Goal: Information Seeking & Learning: Learn about a topic

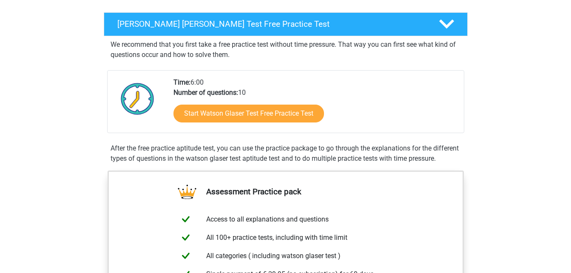
scroll to position [170, 0]
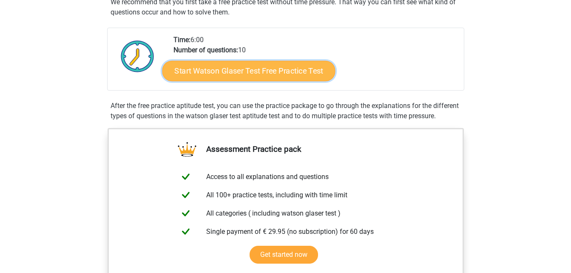
click at [286, 76] on link "Start Watson Glaser Test Free Practice Test" at bounding box center [248, 71] width 173 height 20
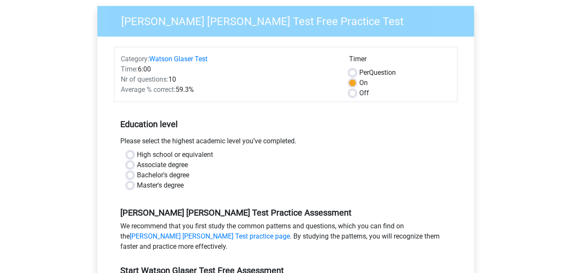
scroll to position [85, 0]
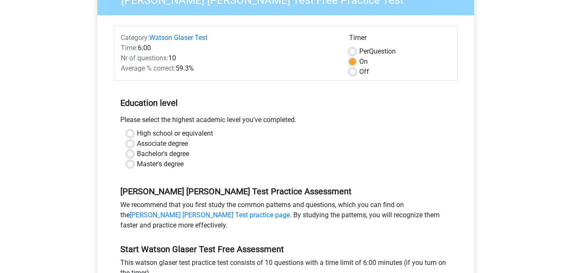
click at [133, 145] on div "Associate degree" at bounding box center [286, 144] width 318 height 10
drag, startPoint x: 130, startPoint y: 145, endPoint x: 146, endPoint y: 133, distance: 19.5
click at [137, 144] on label "Associate degree" at bounding box center [162, 144] width 51 height 10
click at [130, 144] on input "Associate degree" at bounding box center [130, 143] width 7 height 9
radio input "true"
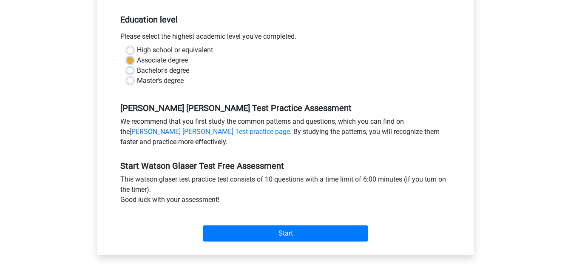
scroll to position [170, 0]
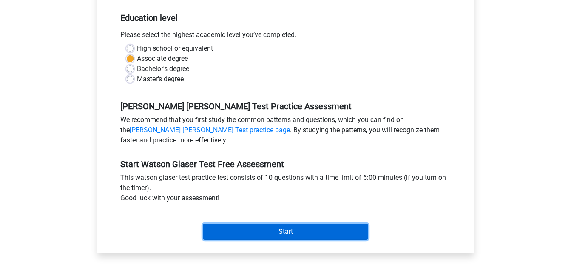
click at [315, 230] on input "Start" at bounding box center [285, 232] width 165 height 16
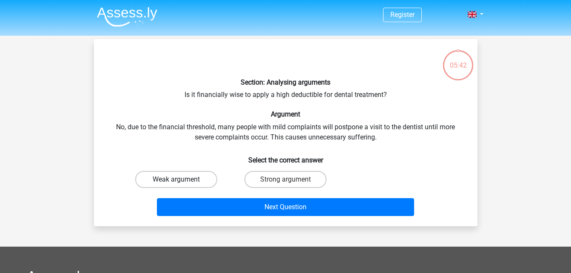
click at [199, 180] on label "Weak argument" at bounding box center [176, 179] width 82 height 17
click at [181, 180] on input "Weak argument" at bounding box center [179, 182] width 6 height 6
radio input "true"
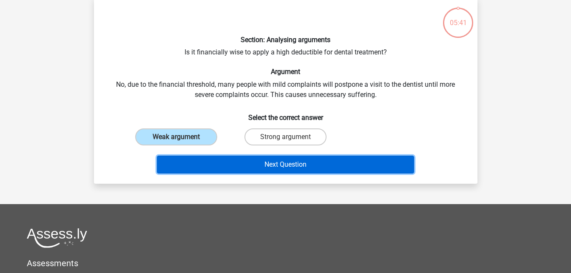
click at [261, 165] on button "Next Question" at bounding box center [285, 165] width 257 height 18
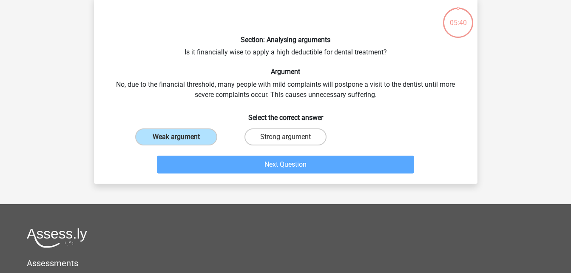
scroll to position [39, 0]
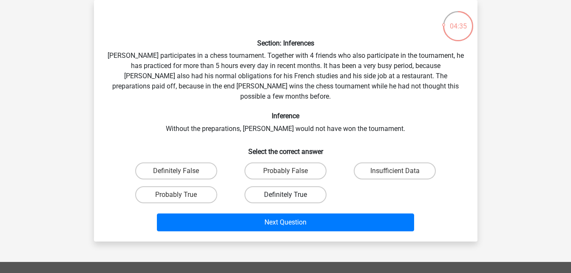
click at [316, 190] on label "Definitely True" at bounding box center [285, 194] width 82 height 17
click at [291, 195] on input "Definitely True" at bounding box center [288, 198] width 6 height 6
radio input "true"
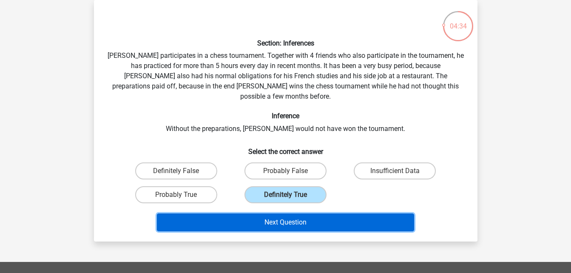
click at [324, 213] on button "Next Question" at bounding box center [285, 222] width 257 height 18
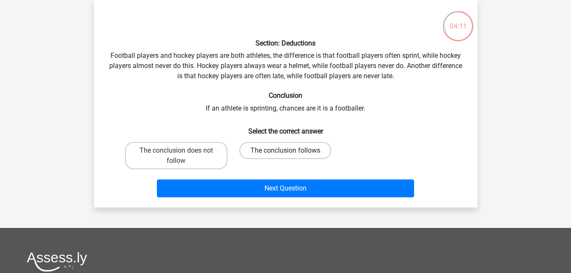
click at [263, 153] on label "The conclusion follows" at bounding box center [285, 150] width 92 height 17
click at [285, 153] on input "The conclusion follows" at bounding box center [288, 153] width 6 height 6
radio input "true"
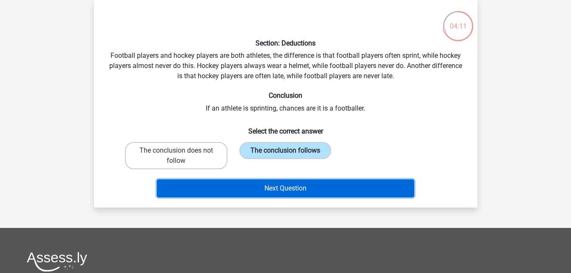
click at [283, 188] on button "Next Question" at bounding box center [285, 188] width 257 height 18
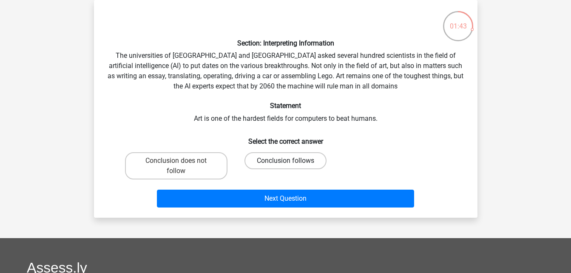
click at [281, 156] on label "Conclusion follows" at bounding box center [285, 160] width 82 height 17
click at [285, 161] on input "Conclusion follows" at bounding box center [288, 164] width 6 height 6
radio input "true"
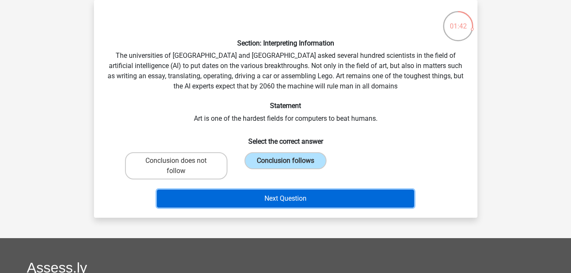
click at [284, 201] on button "Next Question" at bounding box center [285, 199] width 257 height 18
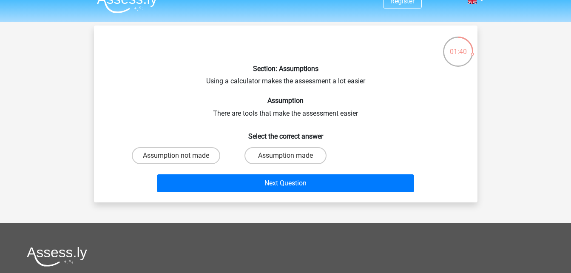
scroll to position [0, 0]
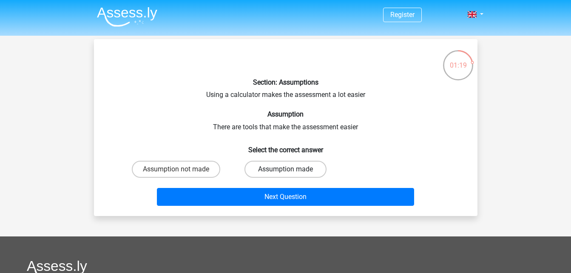
click at [268, 169] on label "Assumption made" at bounding box center [285, 169] width 82 height 17
click at [285, 169] on input "Assumption made" at bounding box center [288, 172] width 6 height 6
radio input "true"
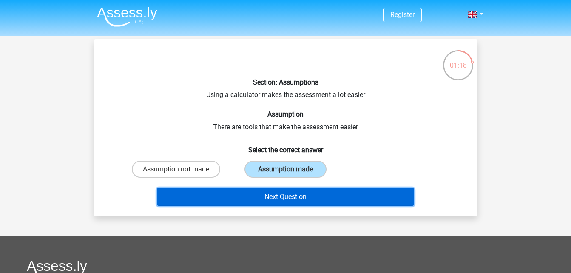
click at [264, 194] on button "Next Question" at bounding box center [285, 197] width 257 height 18
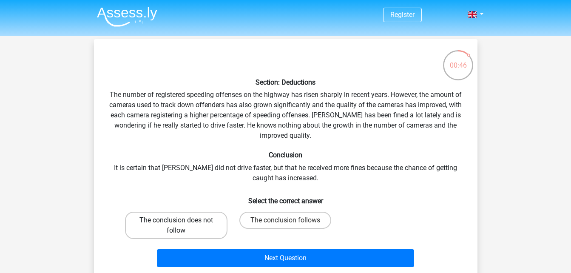
click at [209, 220] on label "The conclusion does not follow" at bounding box center [176, 225] width 102 height 27
click at [181, 220] on input "The conclusion does not follow" at bounding box center [179, 223] width 6 height 6
radio input "true"
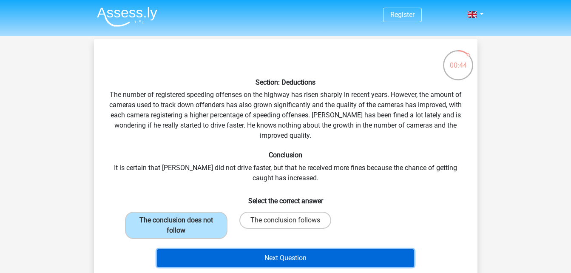
click at [229, 258] on button "Next Question" at bounding box center [285, 258] width 257 height 18
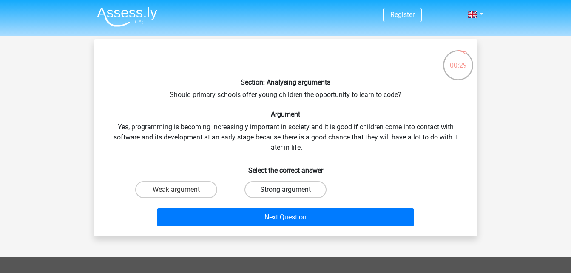
click at [313, 187] on label "Strong argument" at bounding box center [285, 189] width 82 height 17
click at [291, 190] on input "Strong argument" at bounding box center [288, 193] width 6 height 6
radio input "true"
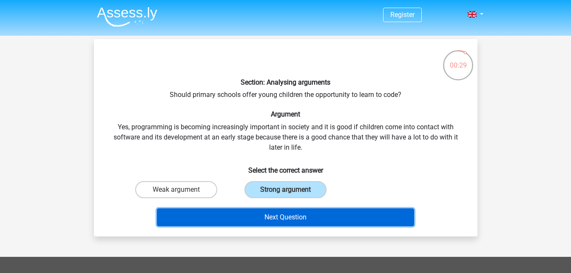
click at [323, 215] on button "Next Question" at bounding box center [285, 217] width 257 height 18
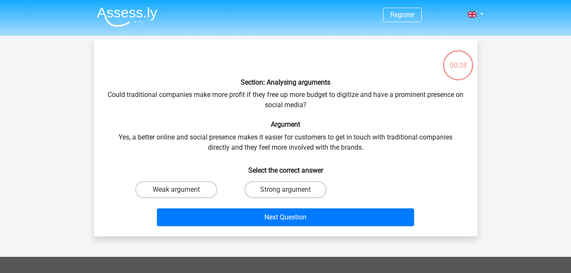
scroll to position [39, 0]
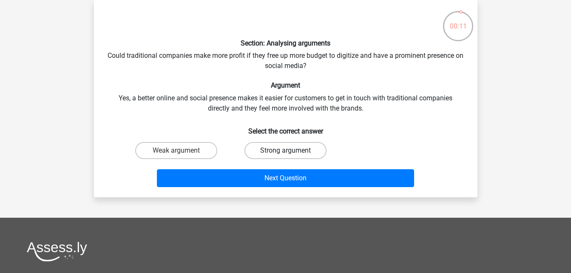
click at [300, 154] on label "Strong argument" at bounding box center [285, 150] width 82 height 17
click at [291, 154] on input "Strong argument" at bounding box center [288, 153] width 6 height 6
radio input "true"
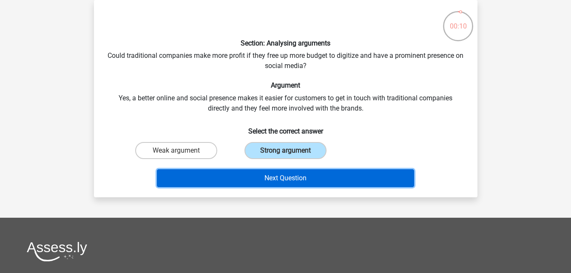
click at [304, 173] on button "Next Question" at bounding box center [285, 178] width 257 height 18
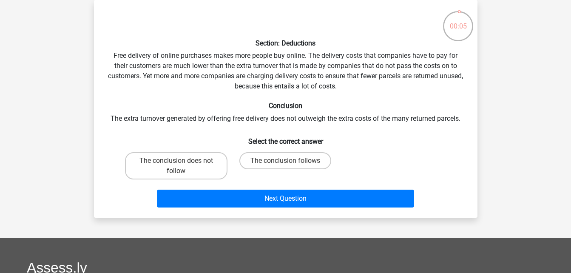
scroll to position [0, 0]
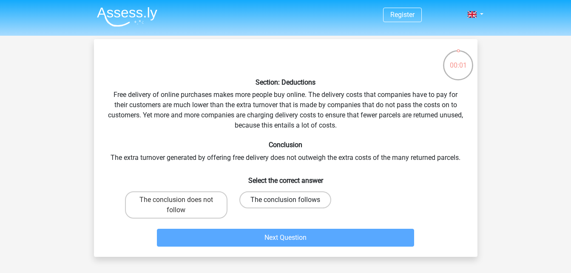
click at [272, 202] on label "The conclusion follows" at bounding box center [285, 199] width 92 height 17
click at [285, 202] on input "The conclusion follows" at bounding box center [288, 203] width 6 height 6
radio input "true"
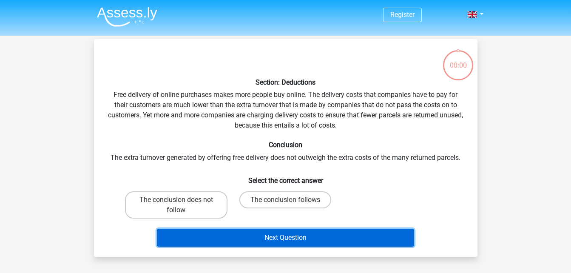
drag, startPoint x: 0, startPoint y: 0, endPoint x: 354, endPoint y: 241, distance: 427.7
click at [354, 241] on button "Next Question" at bounding box center [285, 238] width 257 height 18
